Goal: Task Accomplishment & Management: Manage account settings

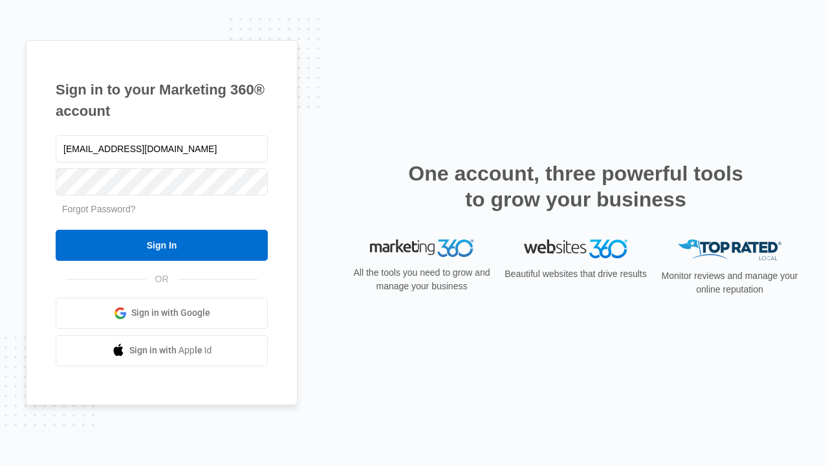
type input "[EMAIL_ADDRESS][DOMAIN_NAME]"
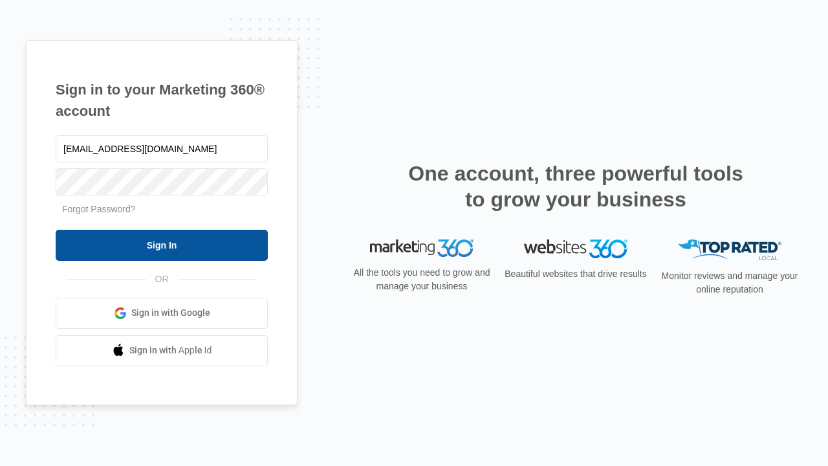
click at [162, 245] on input "Sign In" at bounding box center [162, 245] width 212 height 31
